Goal: Task Accomplishment & Management: Manage account settings

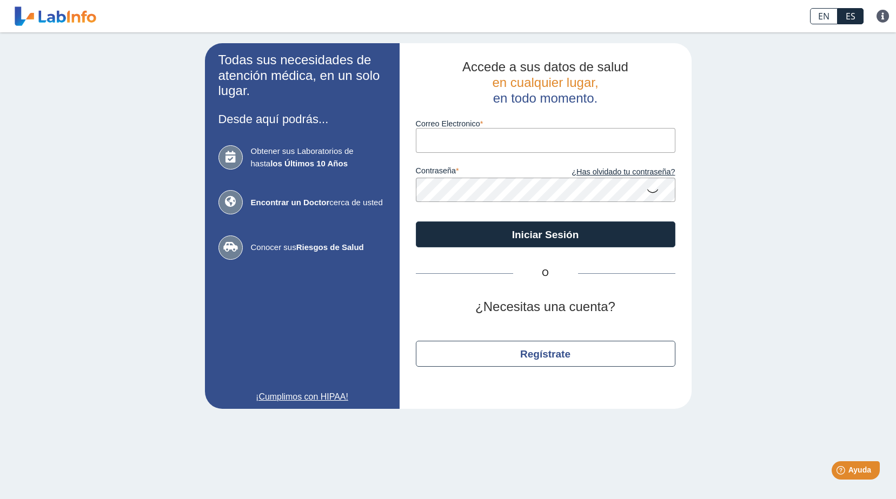
click at [440, 139] on input "Correo Electronico" at bounding box center [545, 140] width 259 height 24
type input "[EMAIL_ADDRESS][DOMAIN_NAME]"
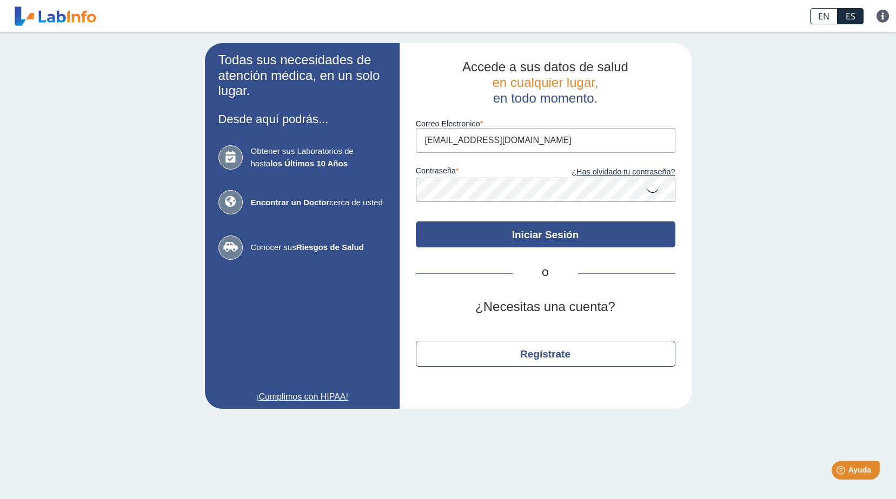
click at [440, 198] on button "Iniciar Sesión" at bounding box center [545, 235] width 259 height 26
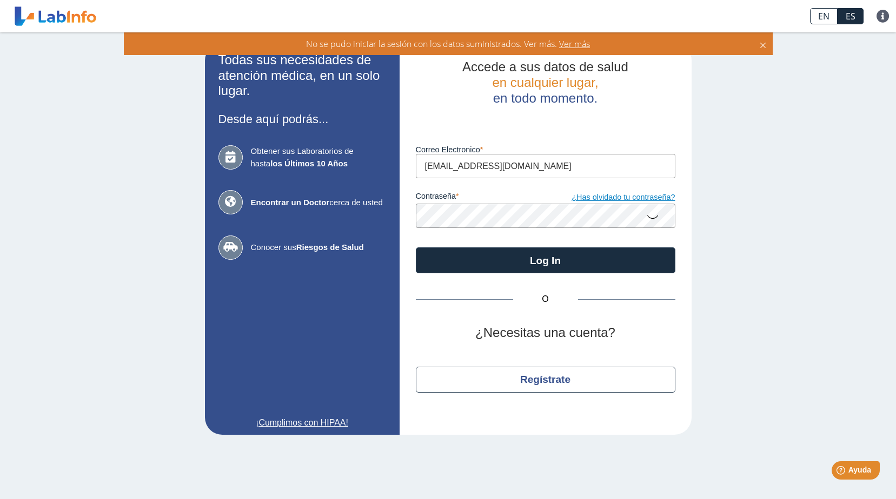
click at [440, 198] on link "¿Has olvidado tu contraseña?" at bounding box center [610, 198] width 130 height 12
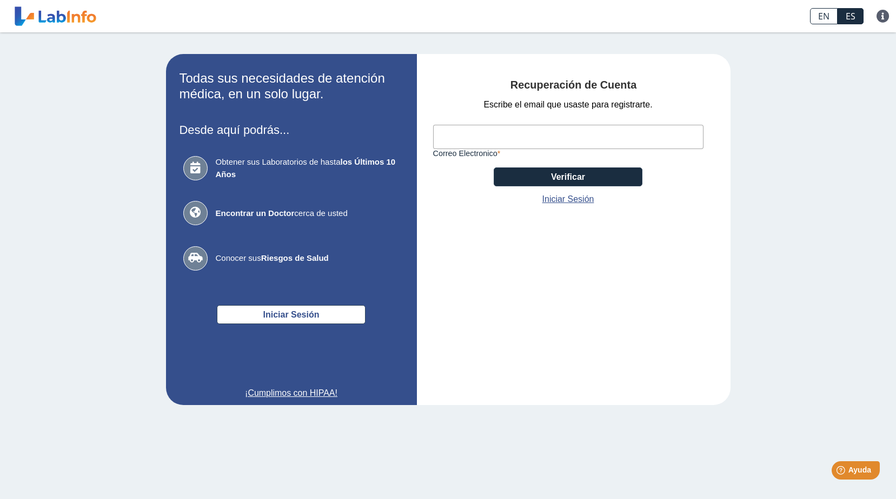
click at [440, 135] on input "Correo Electronico" at bounding box center [568, 137] width 270 height 24
type input "[EMAIL_ADDRESS][DOMAIN_NAME]"
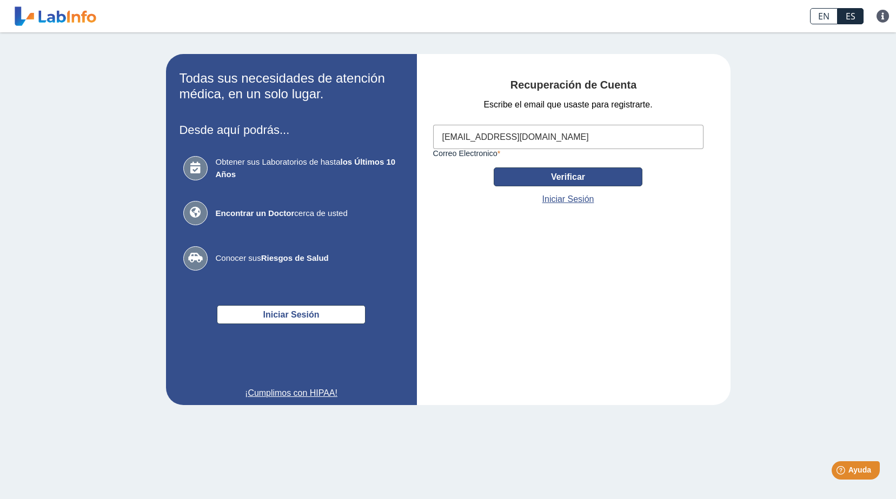
click at [440, 179] on button "Verificar" at bounding box center [567, 177] width 149 height 19
